Goal: Transaction & Acquisition: Subscribe to service/newsletter

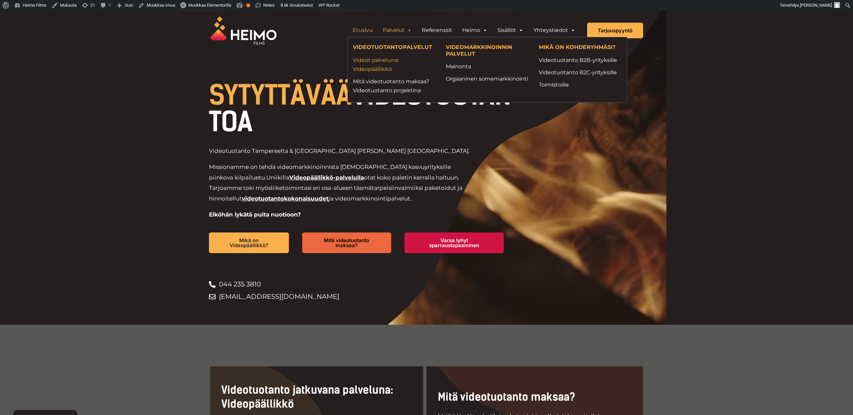
click at [378, 68] on link "Videot palveluna: Videopäällikkö" at bounding box center [394, 65] width 83 height 18
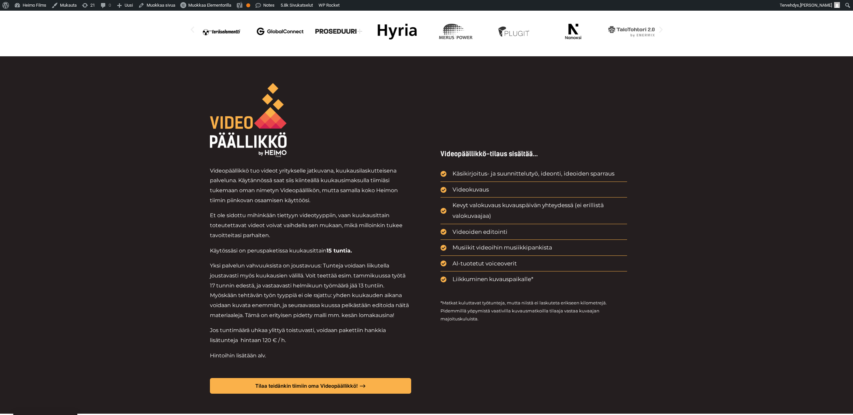
scroll to position [389, 0]
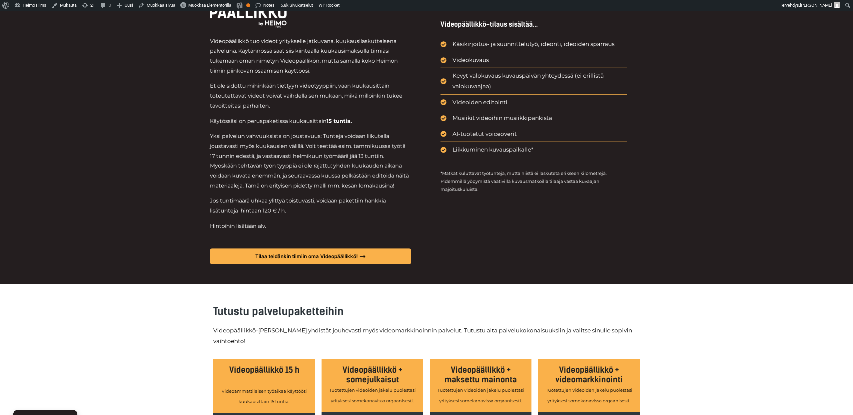
click at [291, 304] on h3 "Tutustu palvelupaketteihin" at bounding box center [426, 311] width 427 height 15
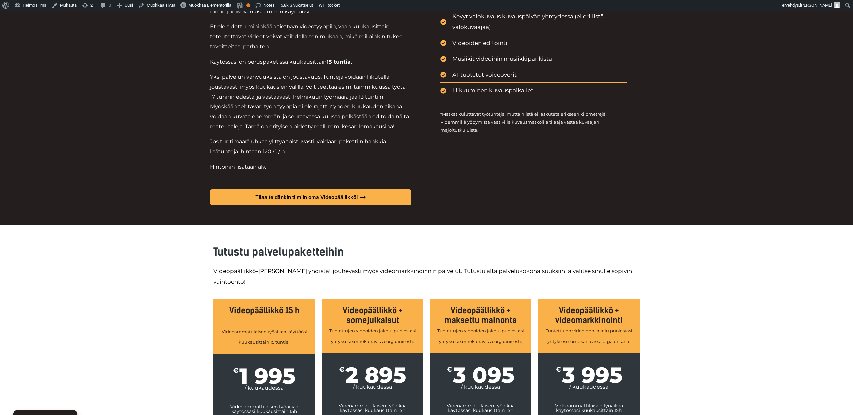
scroll to position [590, 0]
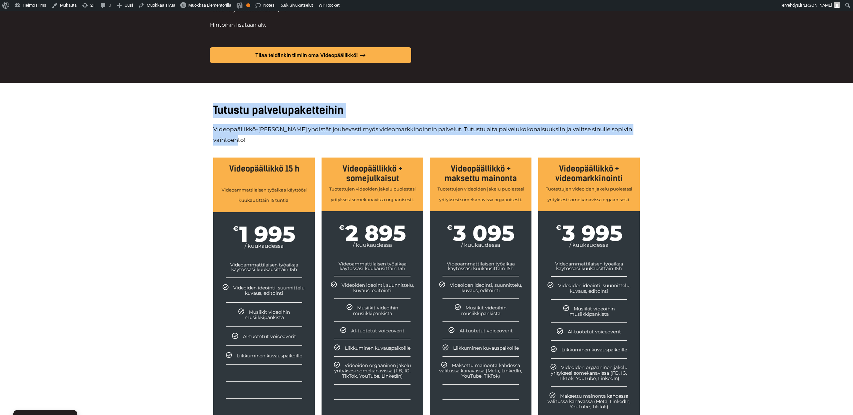
drag, startPoint x: 205, startPoint y: 90, endPoint x: 427, endPoint y: 134, distance: 226.2
click at [427, 134] on div "Tutustu palvelupaketteihin Videopäällikkö-palveluun yhdistät jouhevasti myös vi…" at bounding box center [426, 274] width 853 height 383
click at [427, 134] on div "Videopäällikkö-[PERSON_NAME] yhdistät jouhevasti myös videomarkkinoinnin palvel…" at bounding box center [426, 137] width 427 height 27
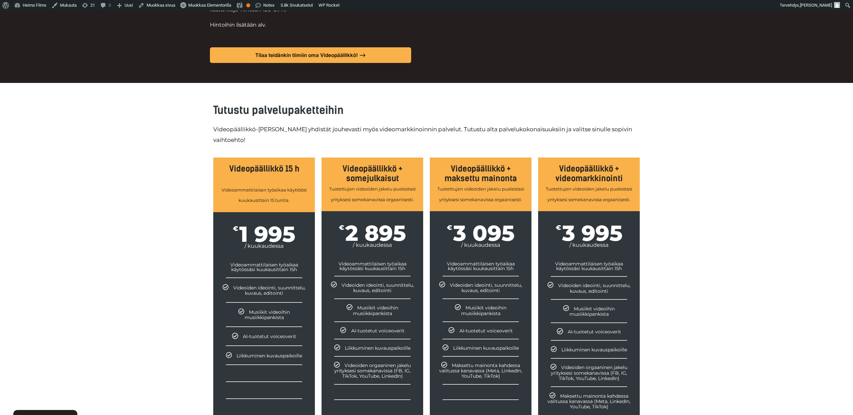
click at [240, 84] on div "Tutustu palvelupaketteihin Videopäällikkö-palveluun yhdistät jouhevasti myös vi…" at bounding box center [426, 274] width 433 height 383
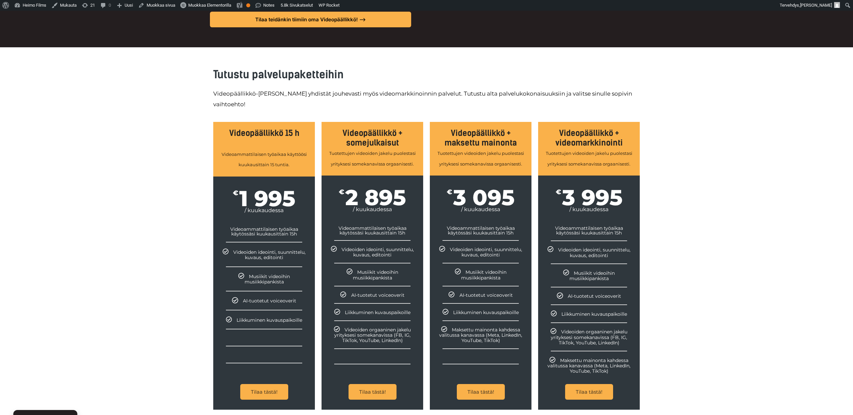
scroll to position [671, 0]
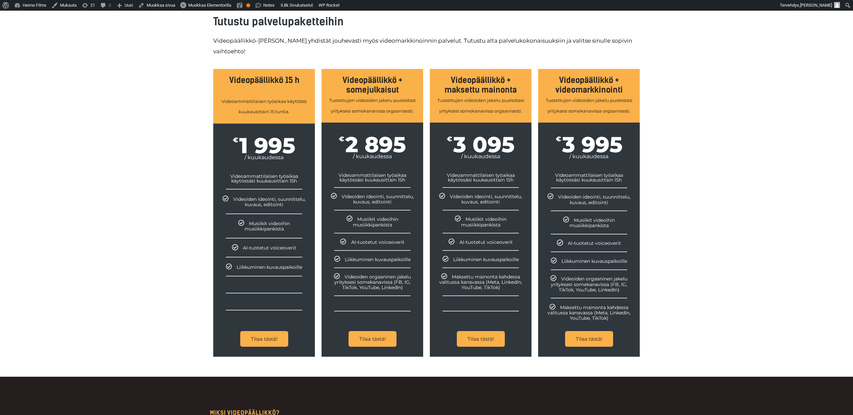
scroll to position [680, 0]
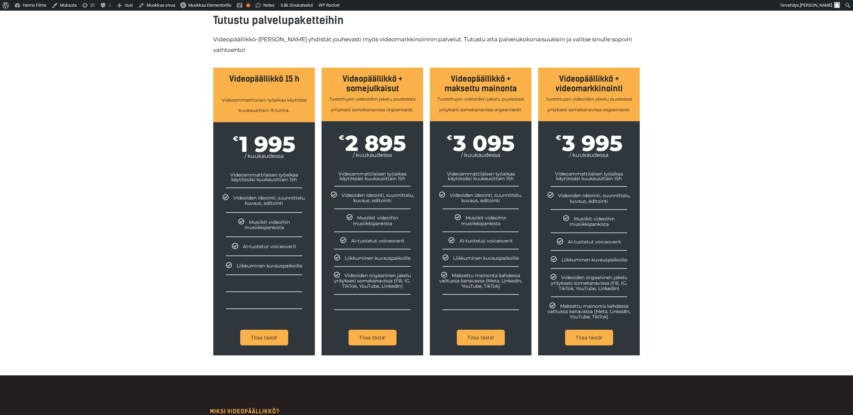
click at [363, 336] on link "Tilaa tästä!" at bounding box center [373, 338] width 48 height 16
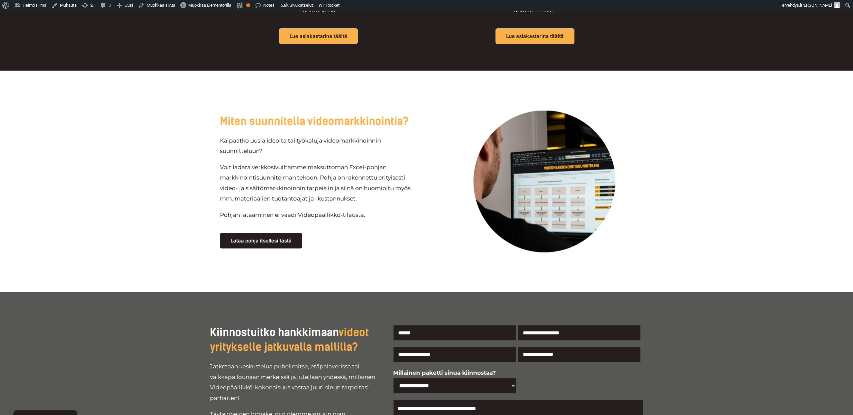
scroll to position [2717, 0]
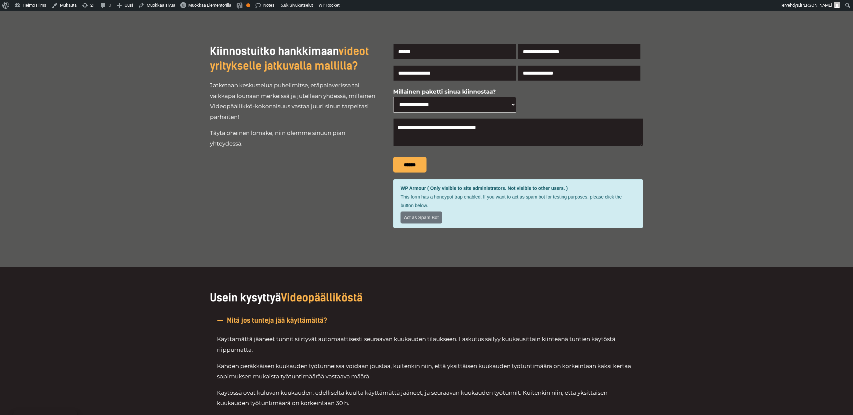
click at [503, 103] on select "**********" at bounding box center [454, 105] width 123 height 16
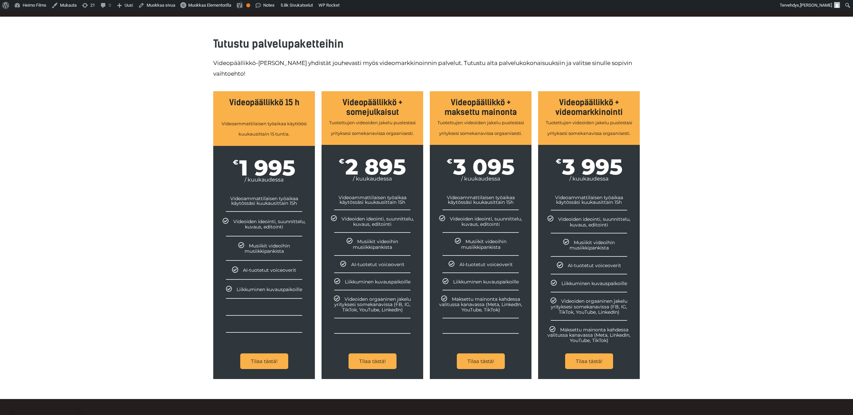
scroll to position [714, 0]
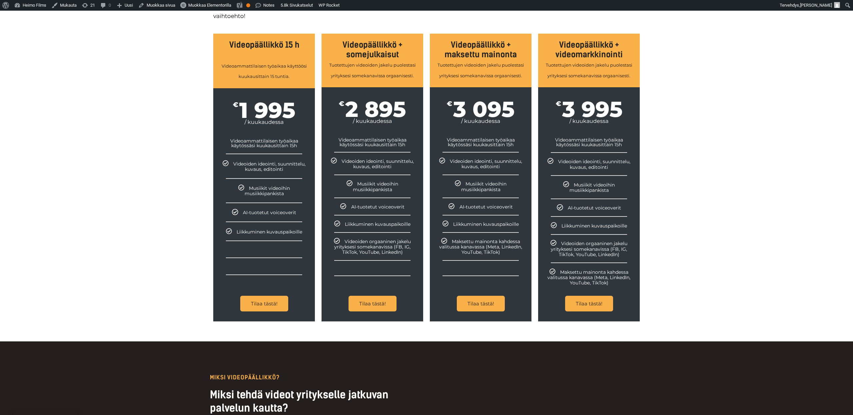
click at [83, 239] on div "Tutustu palvelupaketteihin Videopäällikkö-palveluun yhdistät jouhevasti myös vi…" at bounding box center [426, 150] width 853 height 383
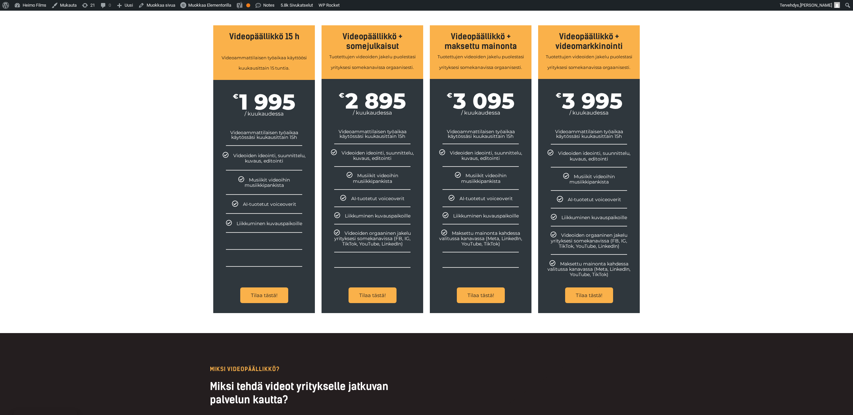
scroll to position [750, 0]
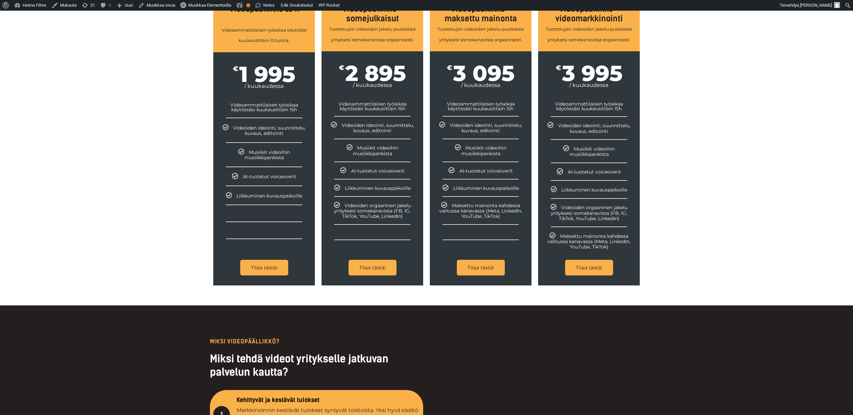
click at [550, 126] on icon at bounding box center [551, 125] width 6 height 6
click at [568, 150] on icon at bounding box center [566, 148] width 6 height 6
click at [172, 225] on div "Tutustu palvelupaketteihin Videopäällikkö-palveluun yhdistät jouhevasti myös vi…" at bounding box center [426, 114] width 853 height 383
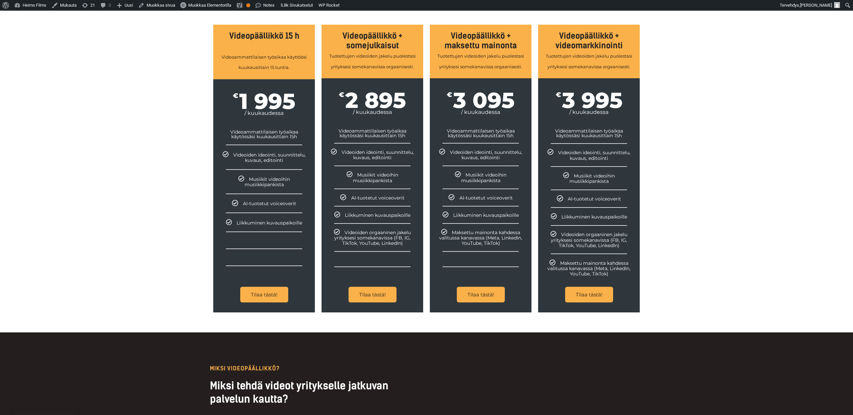
scroll to position [723, 0]
